Goal: Transaction & Acquisition: Download file/media

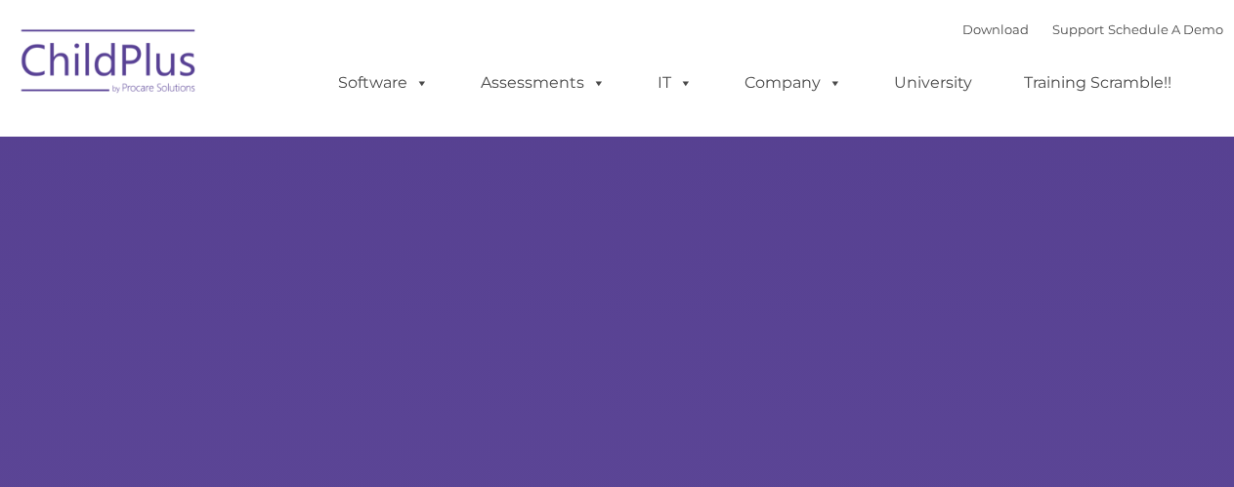
type input ""
select select "MEDIUM"
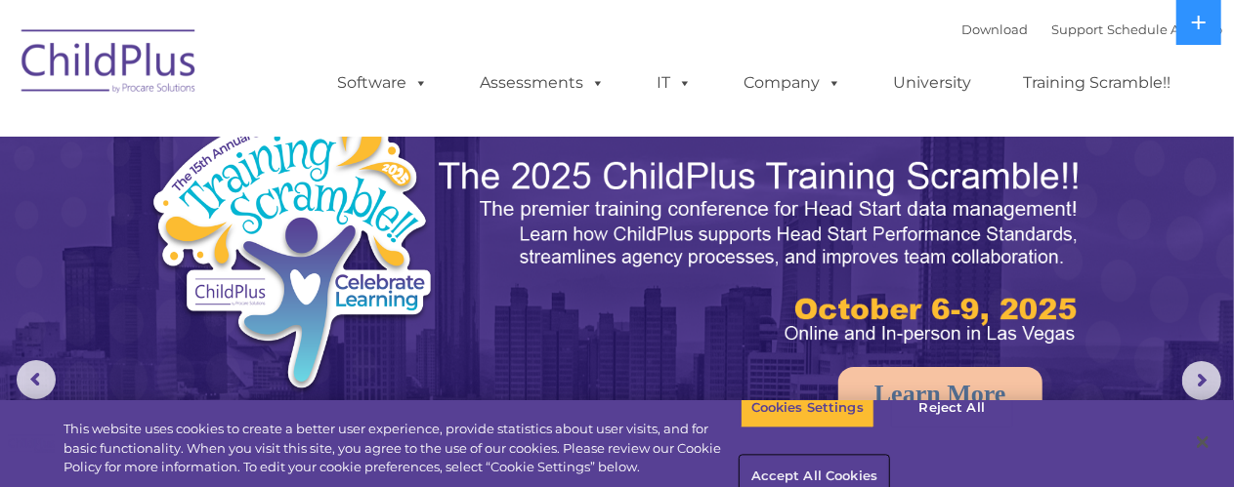
click at [888, 457] on button "Accept All Cookies" at bounding box center [813, 477] width 147 height 41
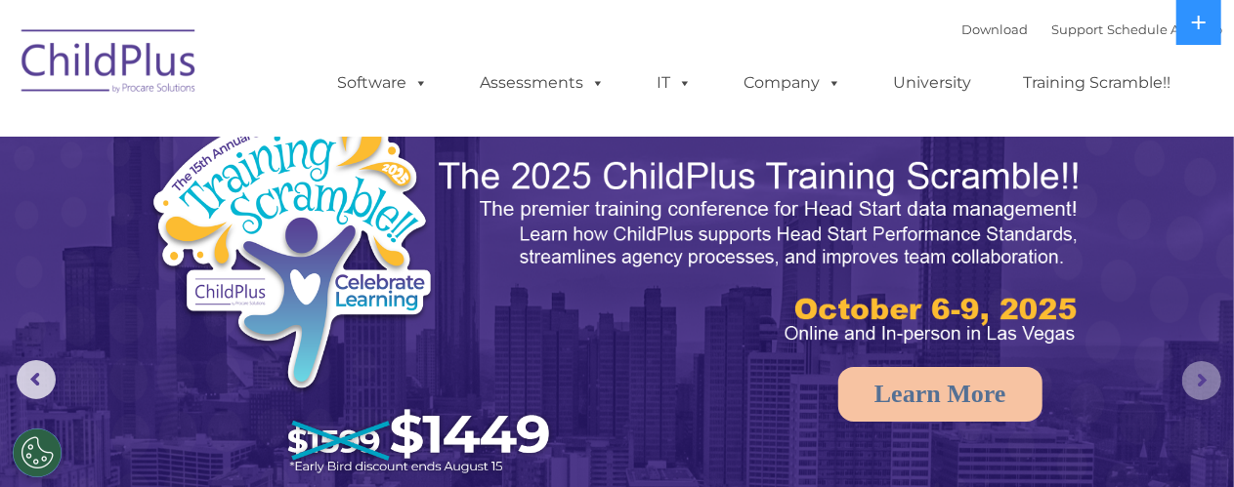
click at [1194, 377] on rs-arrow at bounding box center [1201, 380] width 39 height 39
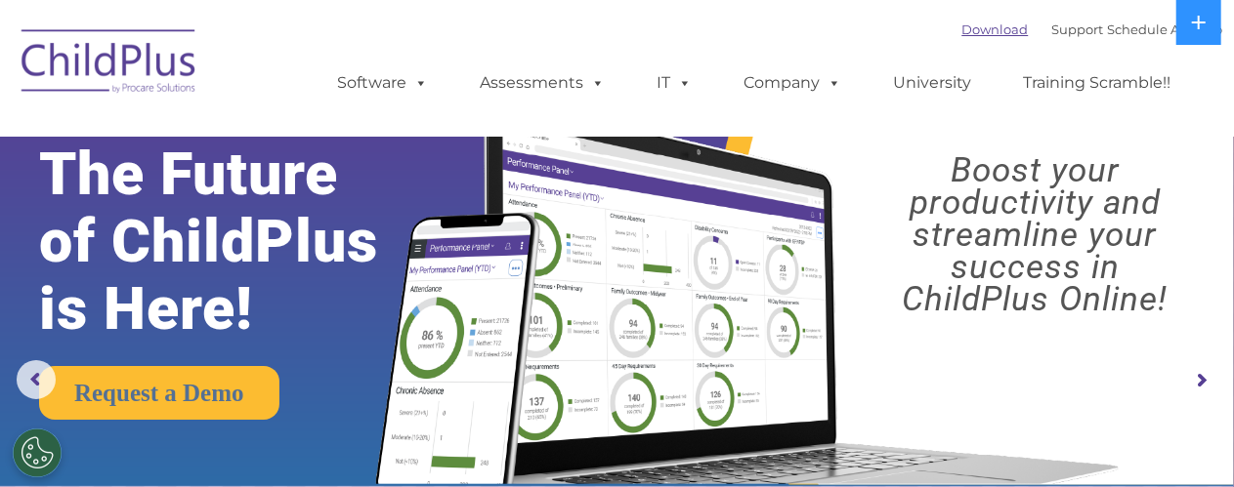
click at [969, 34] on link "Download" at bounding box center [995, 29] width 66 height 16
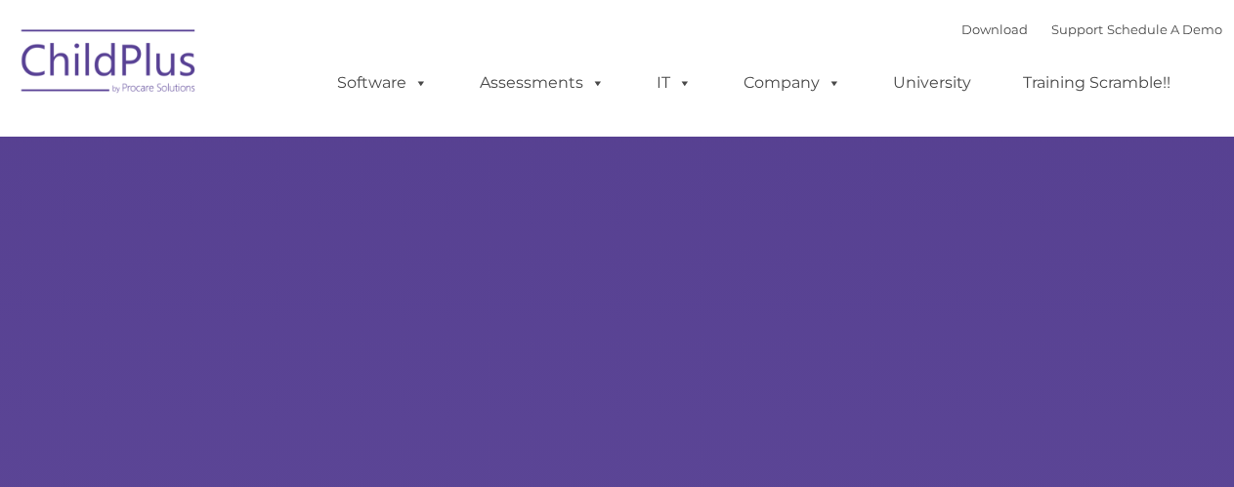
type input ""
select select "MEDIUM"
